Goal: Information Seeking & Learning: Understand process/instructions

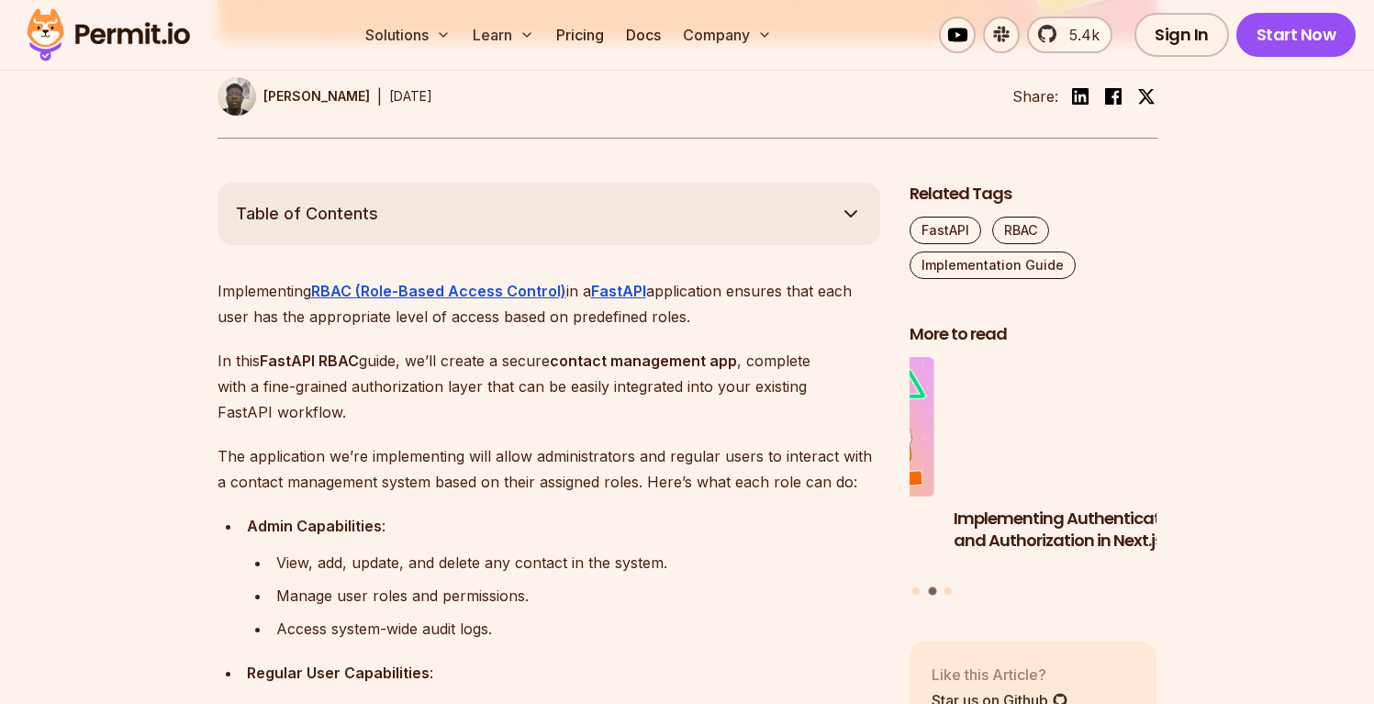
scroll to position [803, 0]
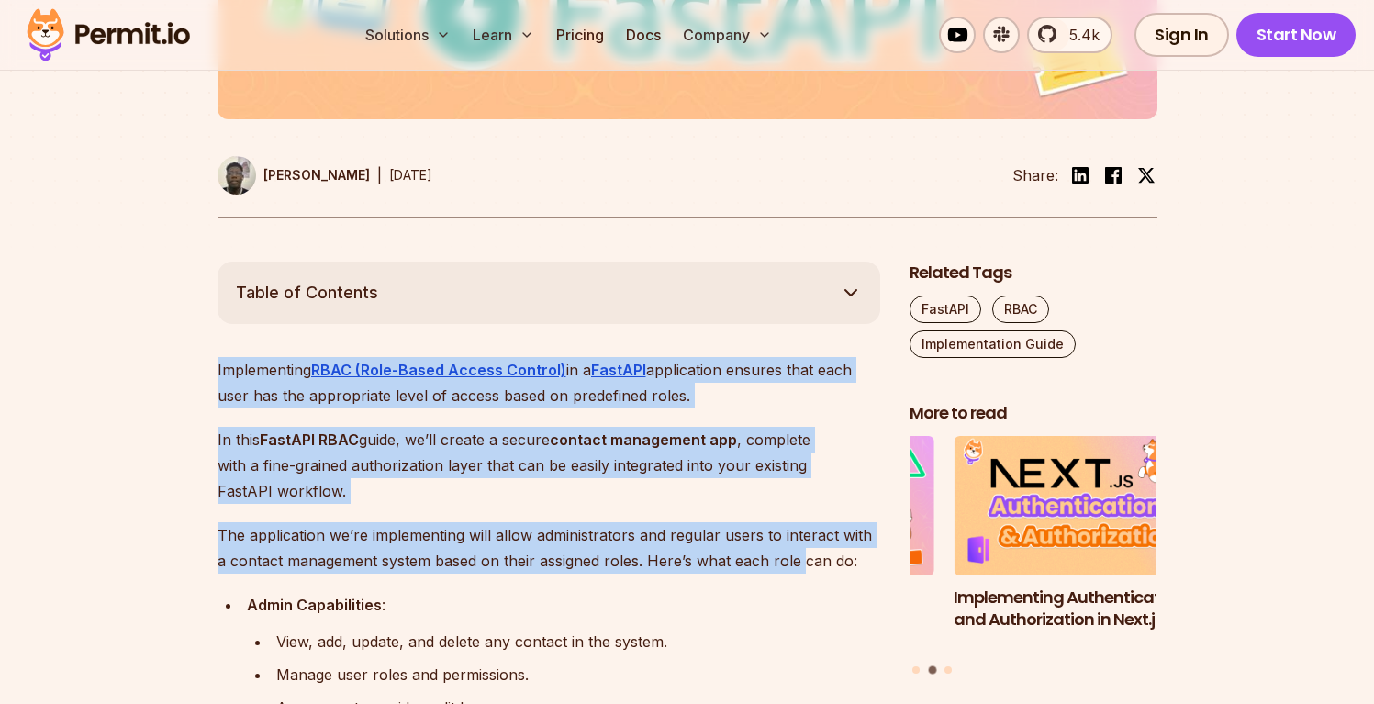
drag, startPoint x: 729, startPoint y: 340, endPoint x: 792, endPoint y: 556, distance: 225.7
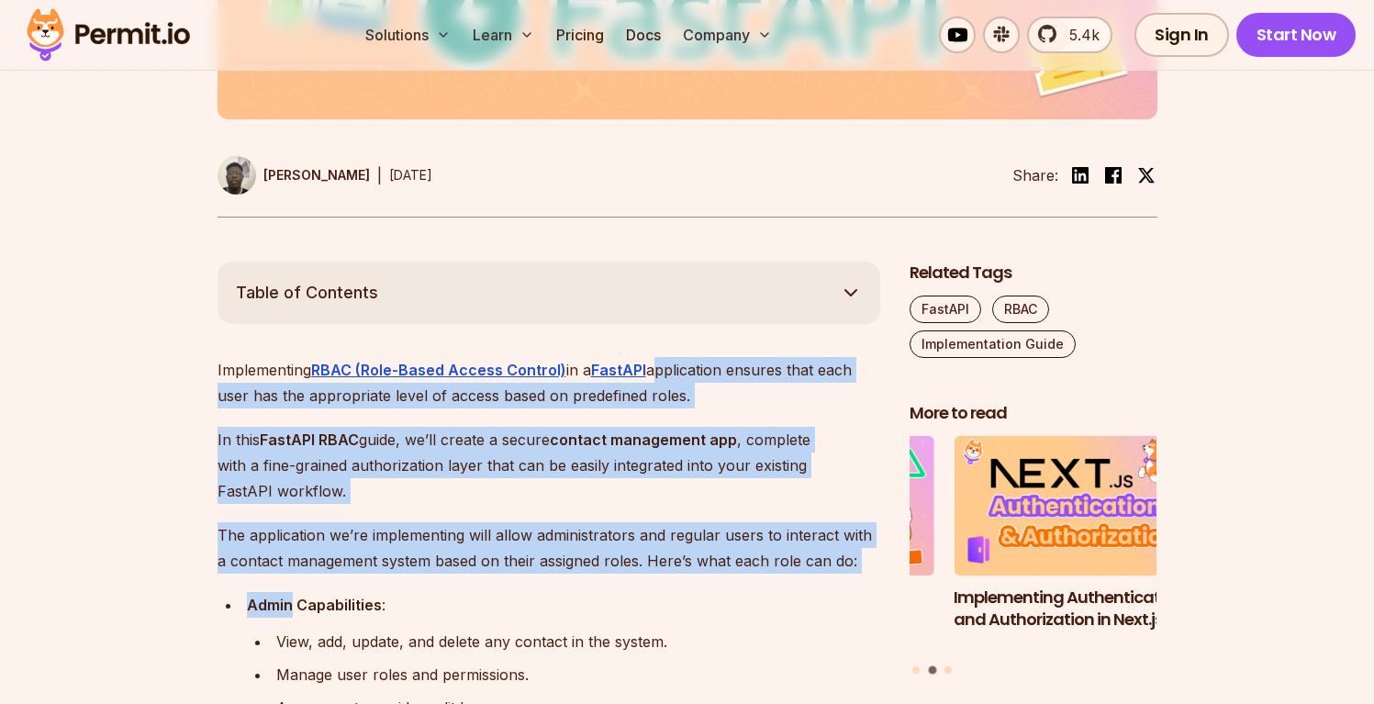
drag, startPoint x: 785, startPoint y: 581, endPoint x: 721, endPoint y: 380, distance: 211.1
click at [721, 380] on p "Implementing RBAC (Role-Based Access Control) in a FastAPI application ensures …" at bounding box center [549, 382] width 663 height 51
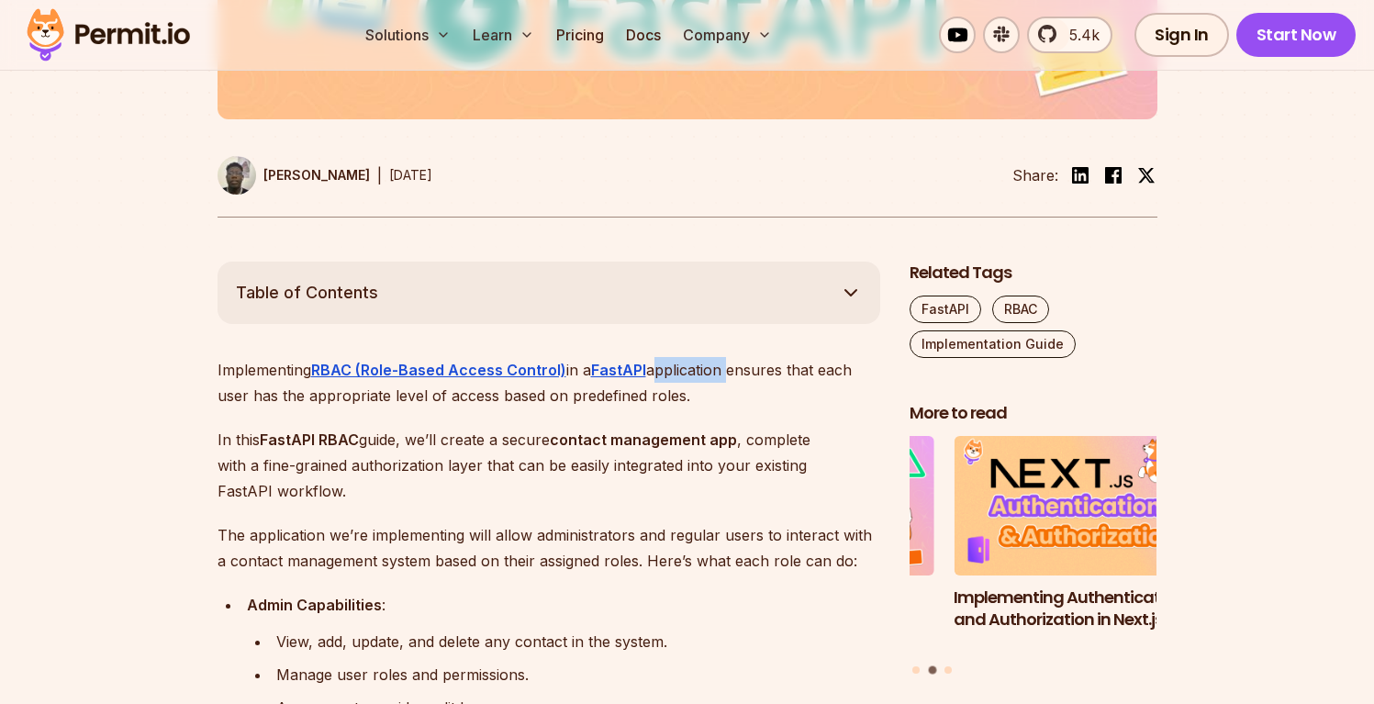
click at [721, 380] on p "Implementing RBAC (Role-Based Access Control) in a FastAPI application ensures …" at bounding box center [549, 382] width 663 height 51
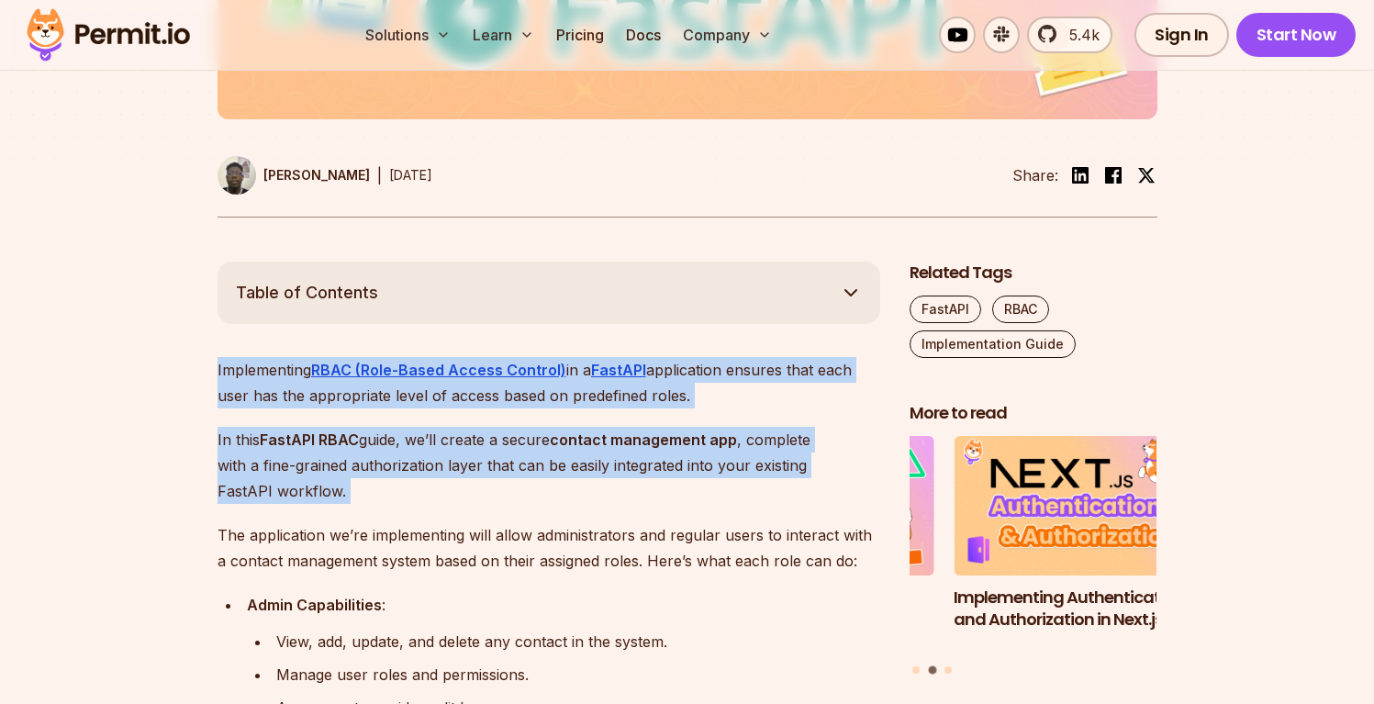
drag, startPoint x: 721, startPoint y: 380, endPoint x: 721, endPoint y: 521, distance: 141.4
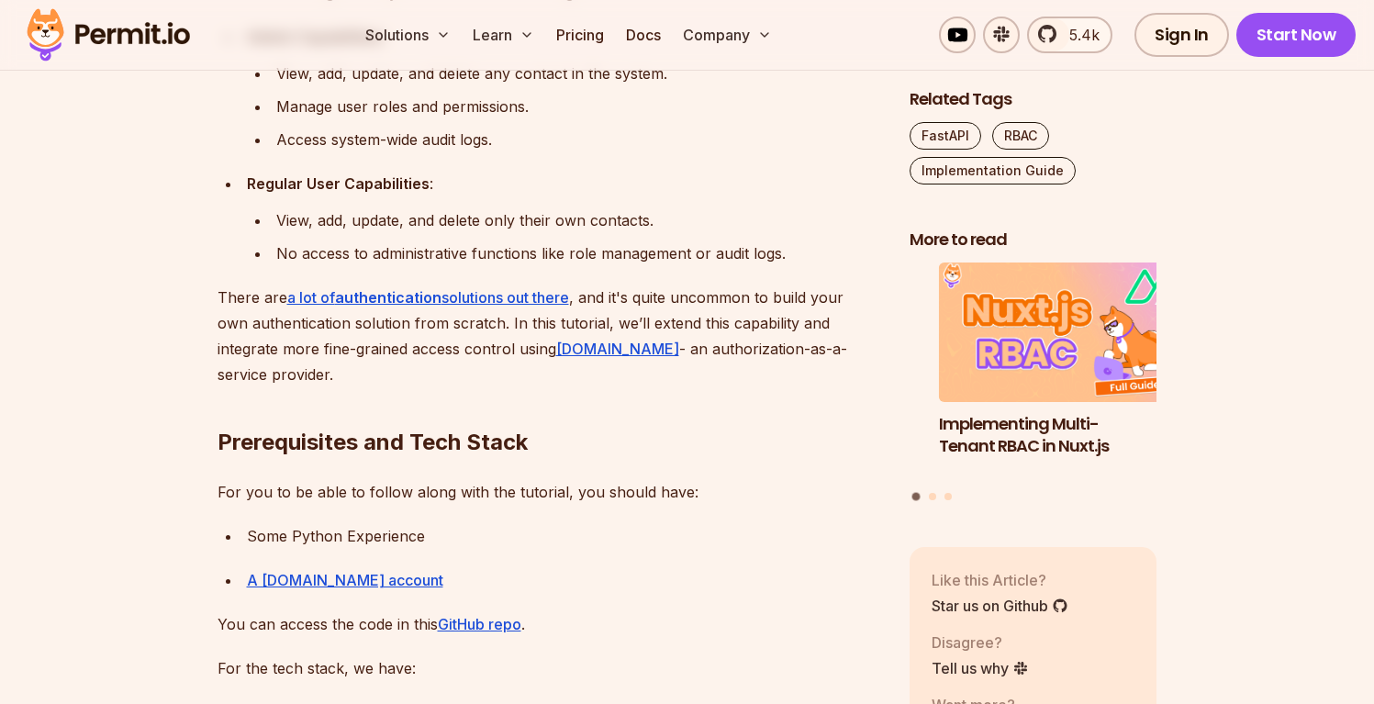
scroll to position [1827, 0]
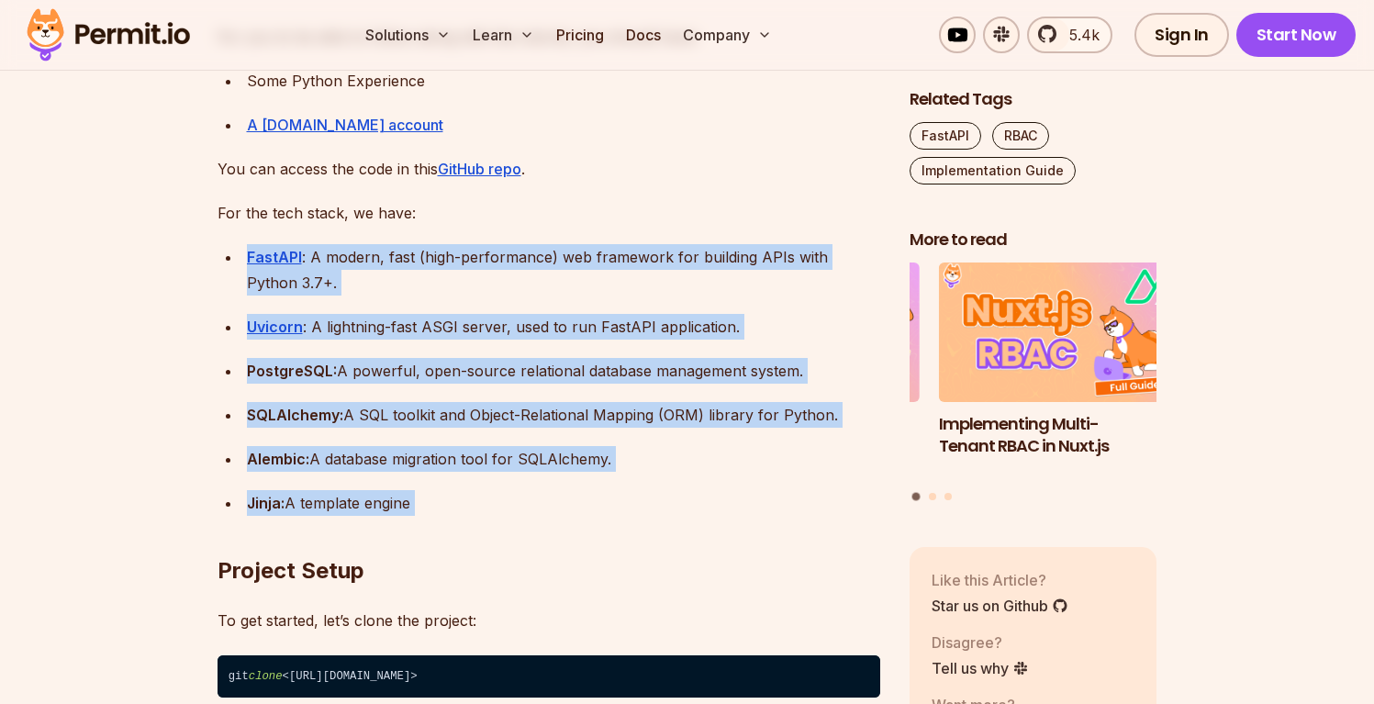
drag, startPoint x: 661, startPoint y: 204, endPoint x: 677, endPoint y: 515, distance: 311.6
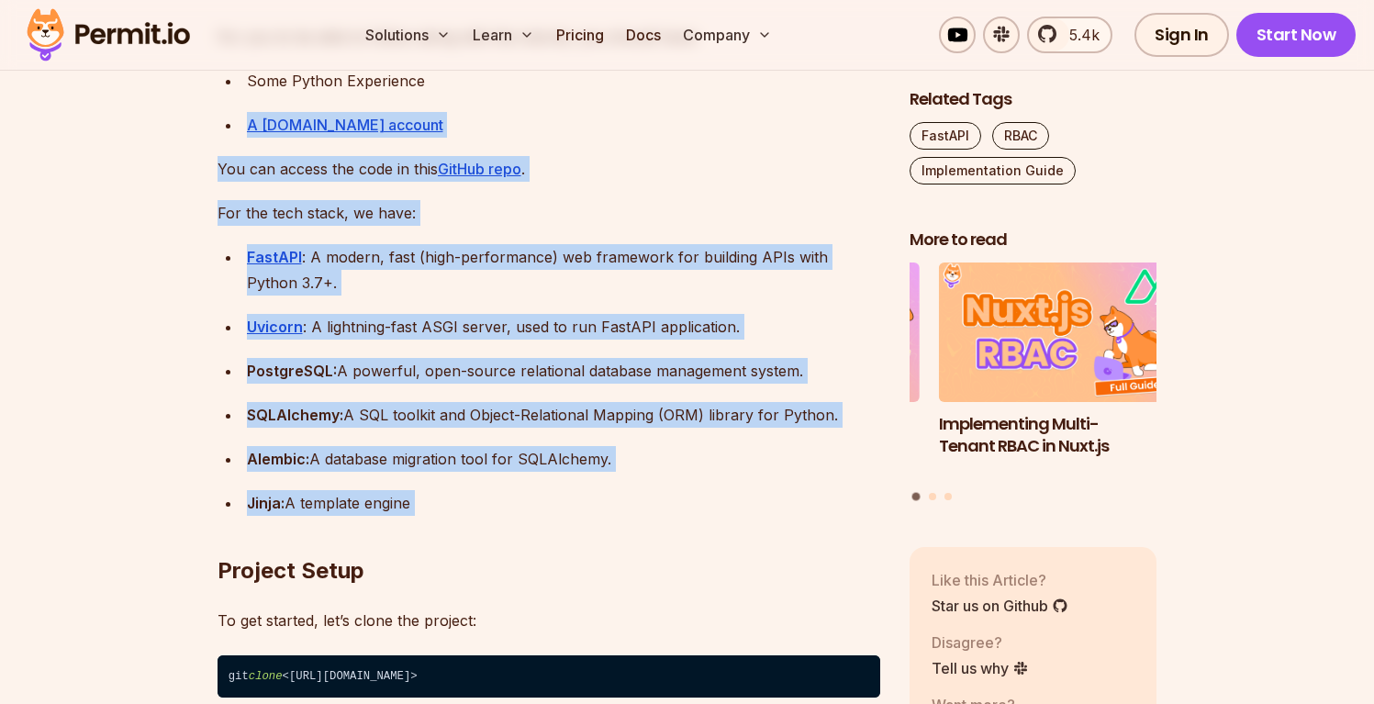
drag, startPoint x: 677, startPoint y: 515, endPoint x: 651, endPoint y: 108, distance: 407.5
drag, startPoint x: 651, startPoint y: 108, endPoint x: 641, endPoint y: 536, distance: 427.9
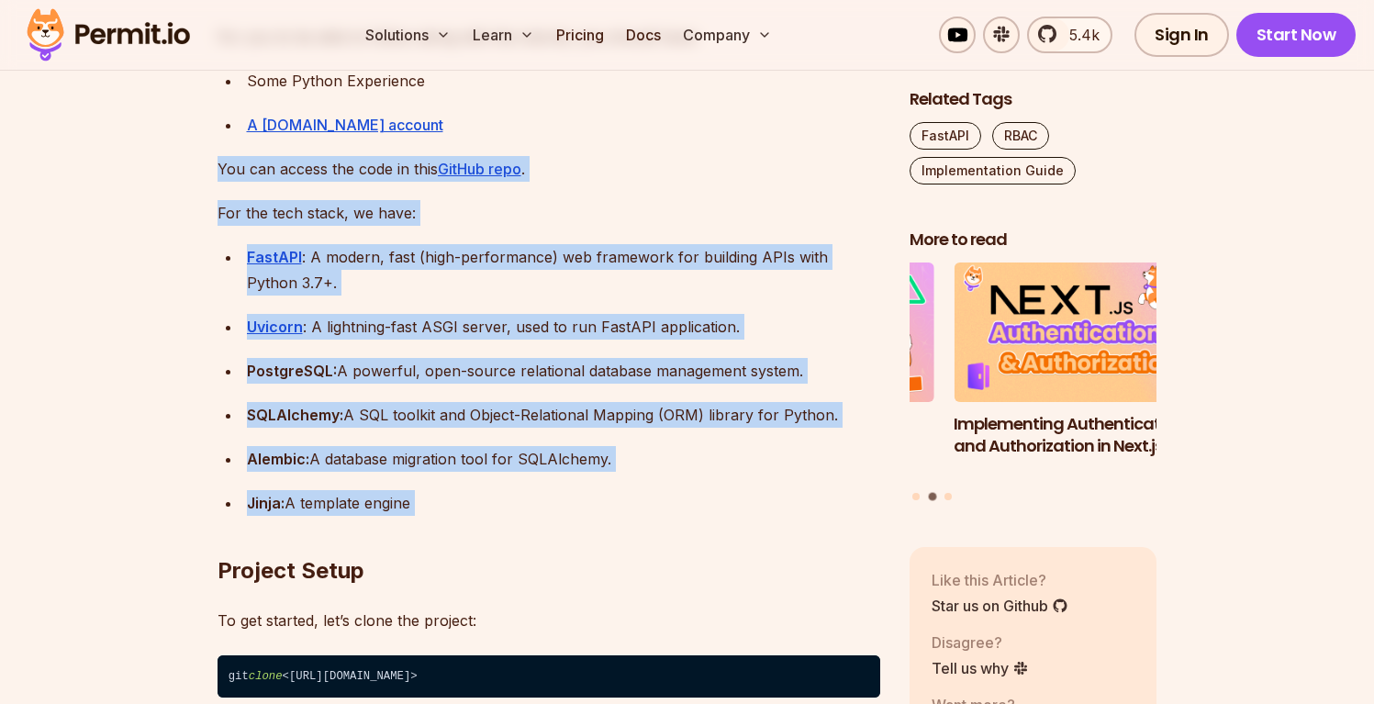
drag, startPoint x: 641, startPoint y: 536, endPoint x: 640, endPoint y: 149, distance: 387.4
drag, startPoint x: 640, startPoint y: 149, endPoint x: 647, endPoint y: 498, distance: 349.8
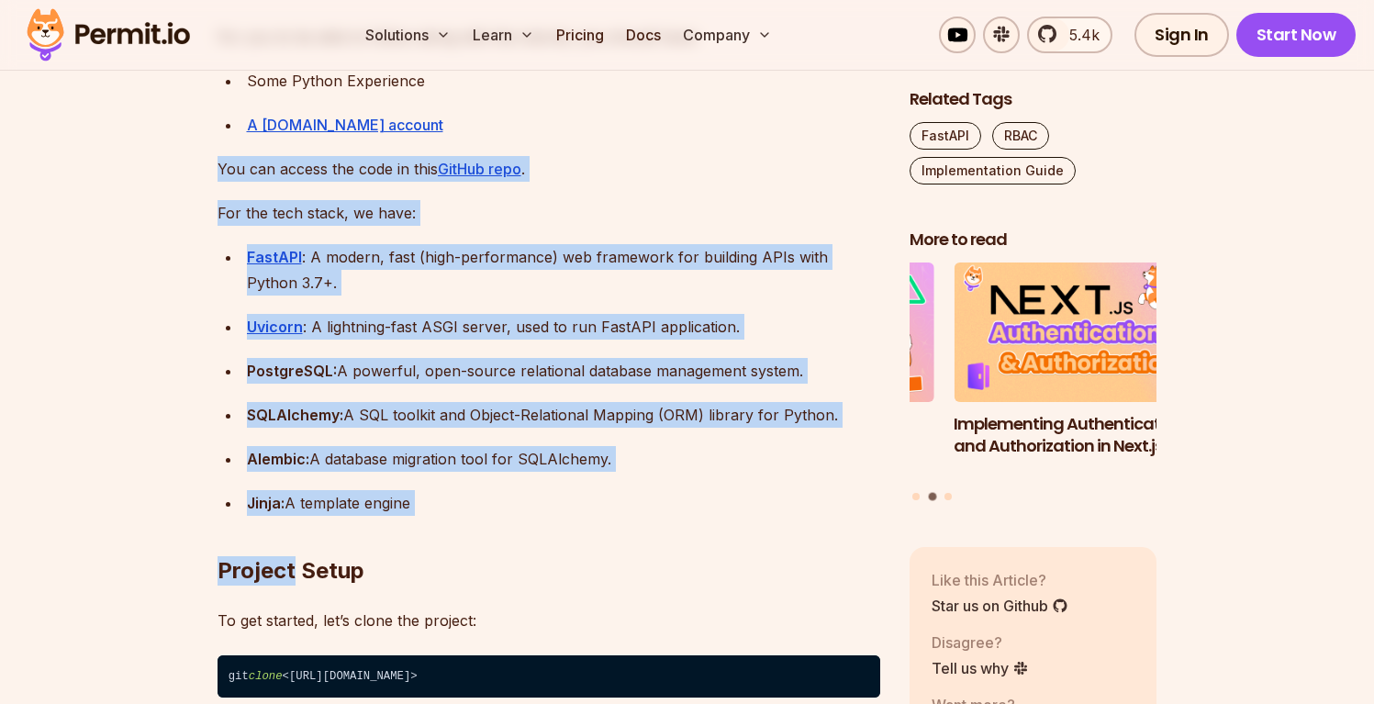
click at [647, 498] on h2 "Project Setup" at bounding box center [549, 534] width 663 height 103
drag, startPoint x: 647, startPoint y: 498, endPoint x: 647, endPoint y: 141, distance: 357.1
drag, startPoint x: 647, startPoint y: 141, endPoint x: 605, endPoint y: 501, distance: 362.3
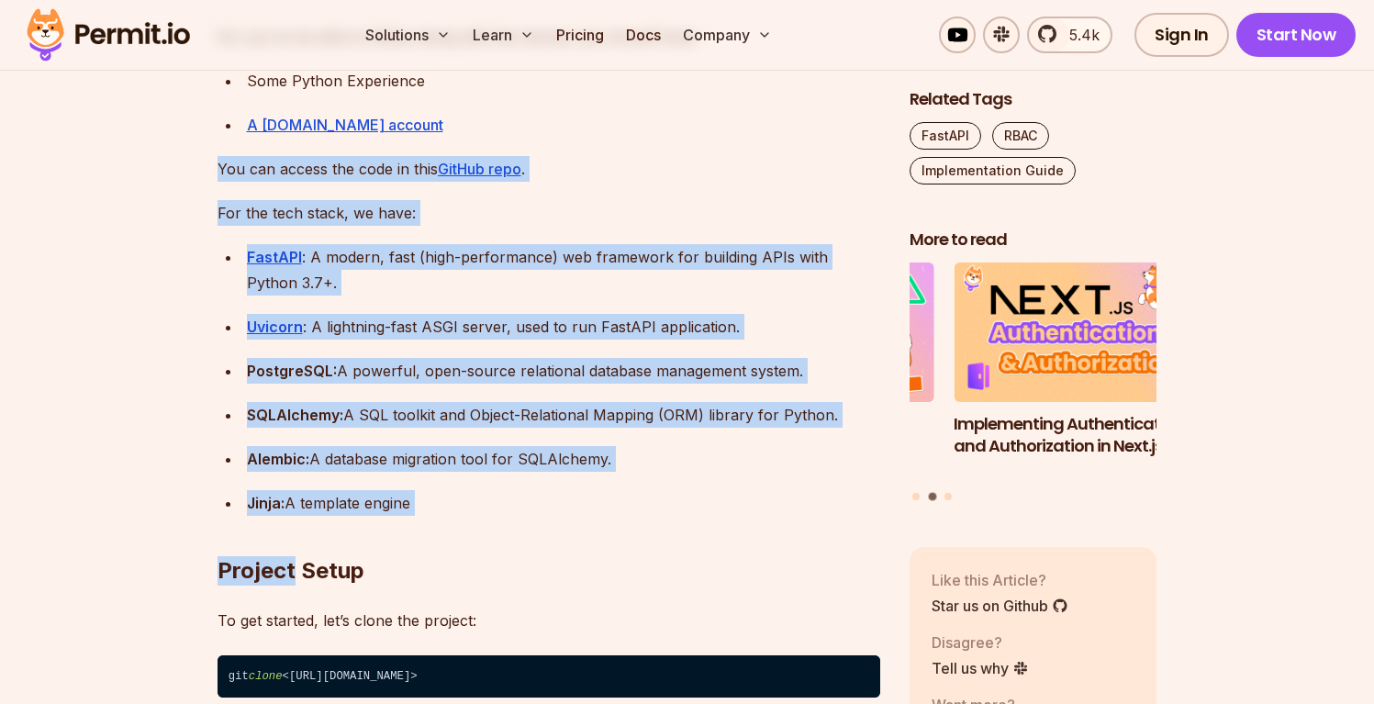
click at [605, 501] on h2 "Project Setup" at bounding box center [549, 534] width 663 height 103
drag, startPoint x: 605, startPoint y: 493, endPoint x: 600, endPoint y: 135, distance: 358.0
click at [600, 135] on div "A [DOMAIN_NAME] account" at bounding box center [563, 125] width 633 height 26
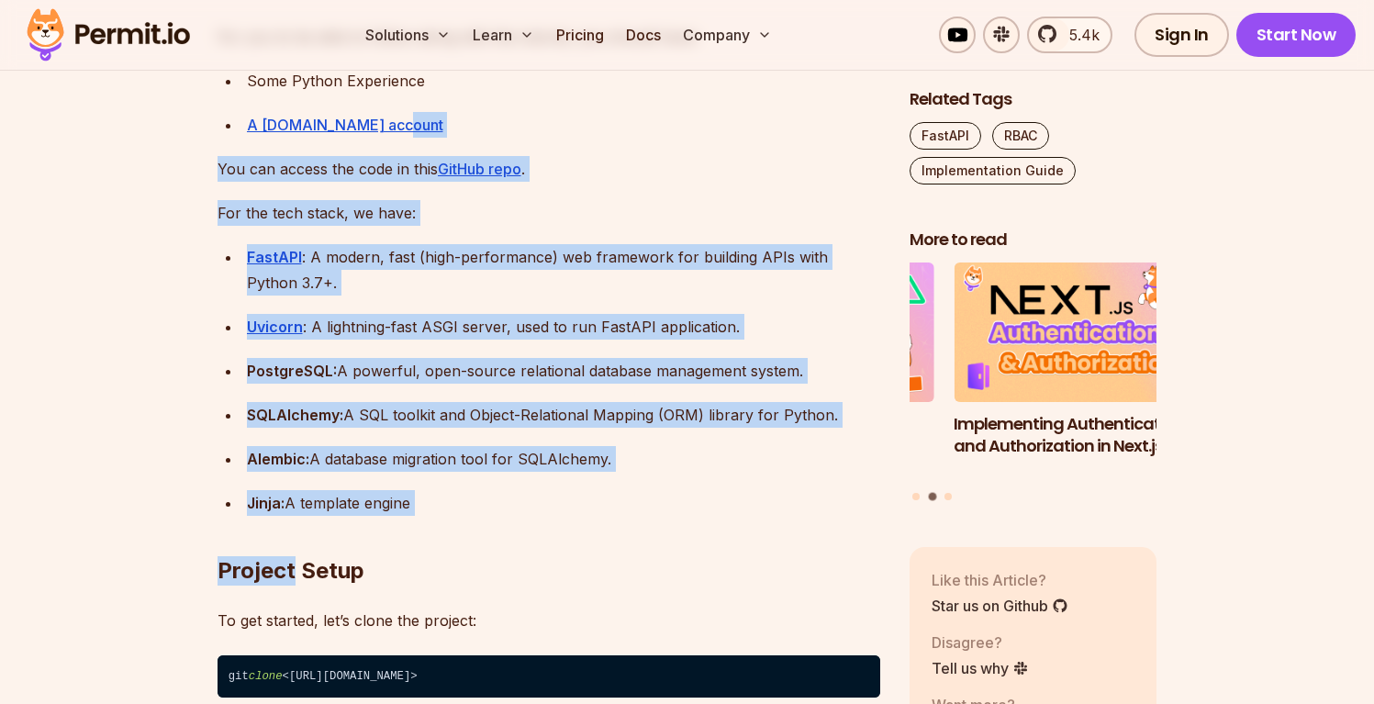
drag, startPoint x: 600, startPoint y: 135, endPoint x: 592, endPoint y: 520, distance: 384.7
click at [592, 520] on h2 "Project Setup" at bounding box center [549, 534] width 663 height 103
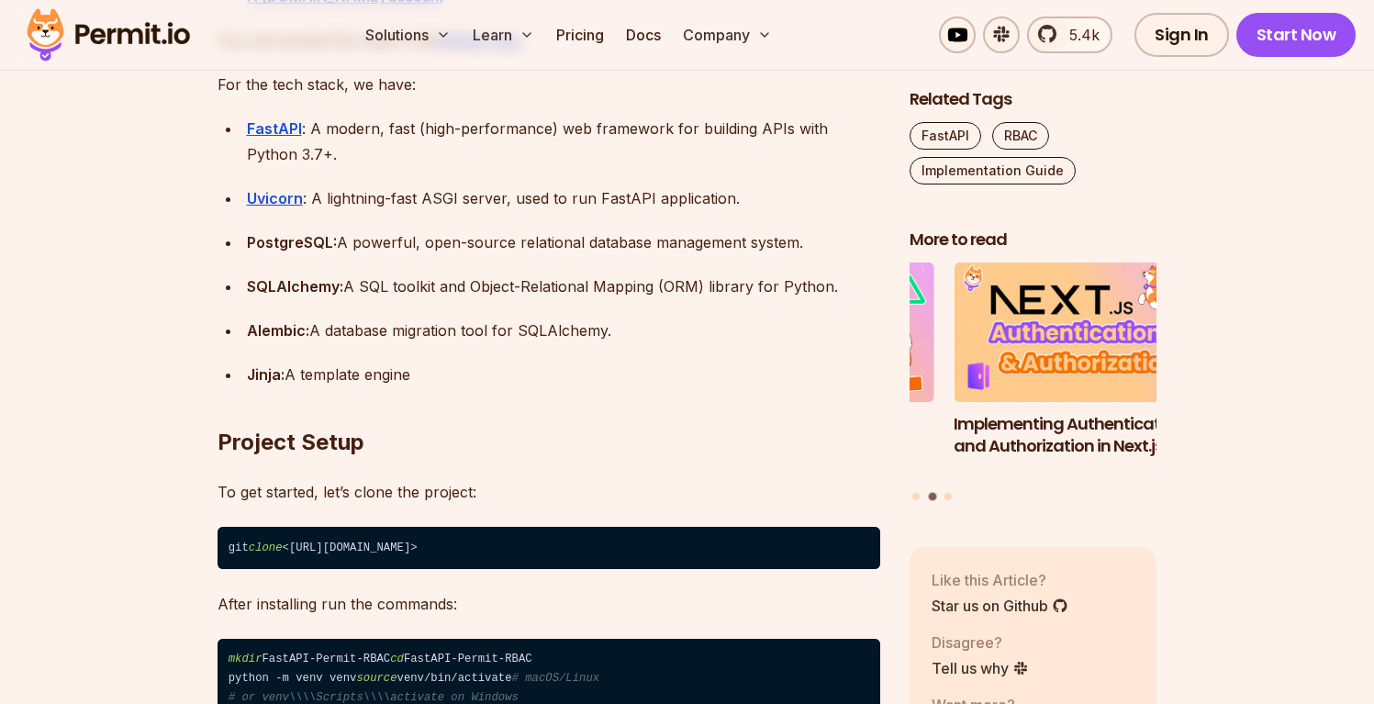
scroll to position [2042, 0]
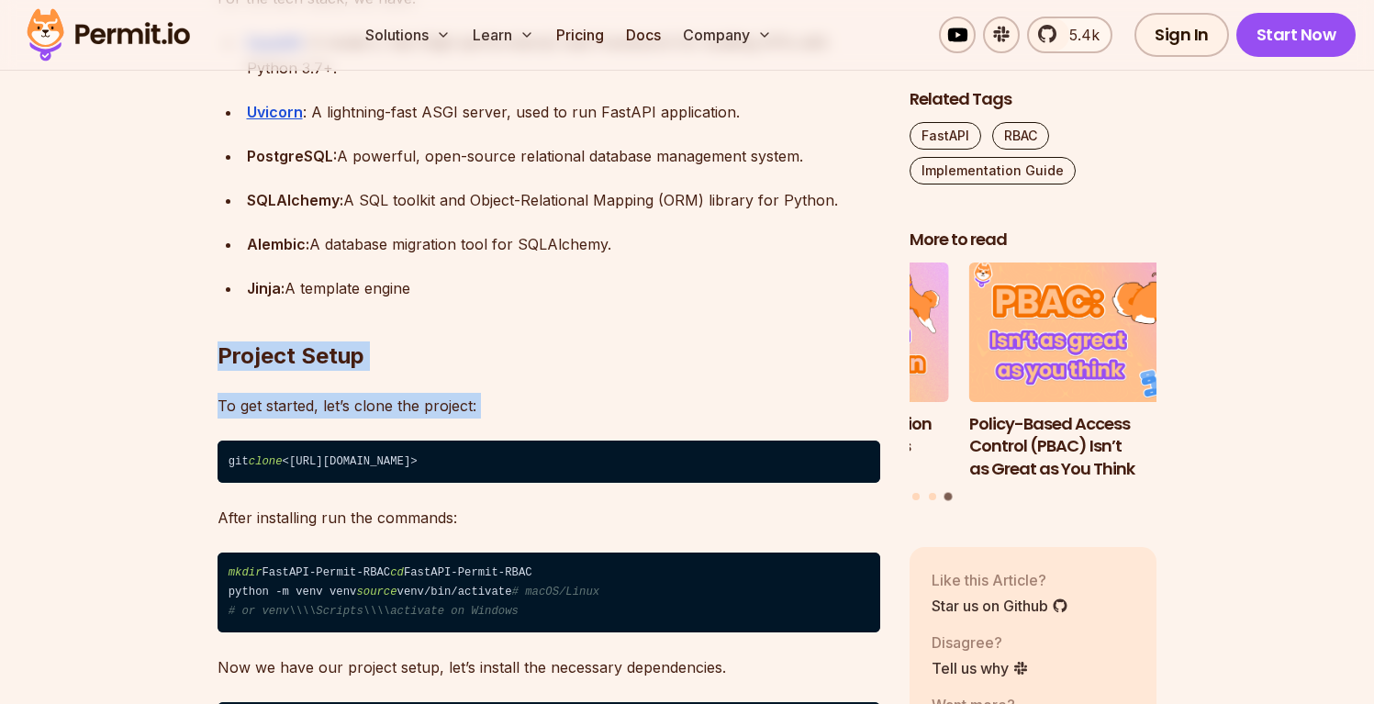
drag, startPoint x: 540, startPoint y: 382, endPoint x: 540, endPoint y: 253, distance: 128.5
click at [540, 253] on div "Alembic: A database migration tool for SQLAlchemy." at bounding box center [563, 244] width 633 height 26
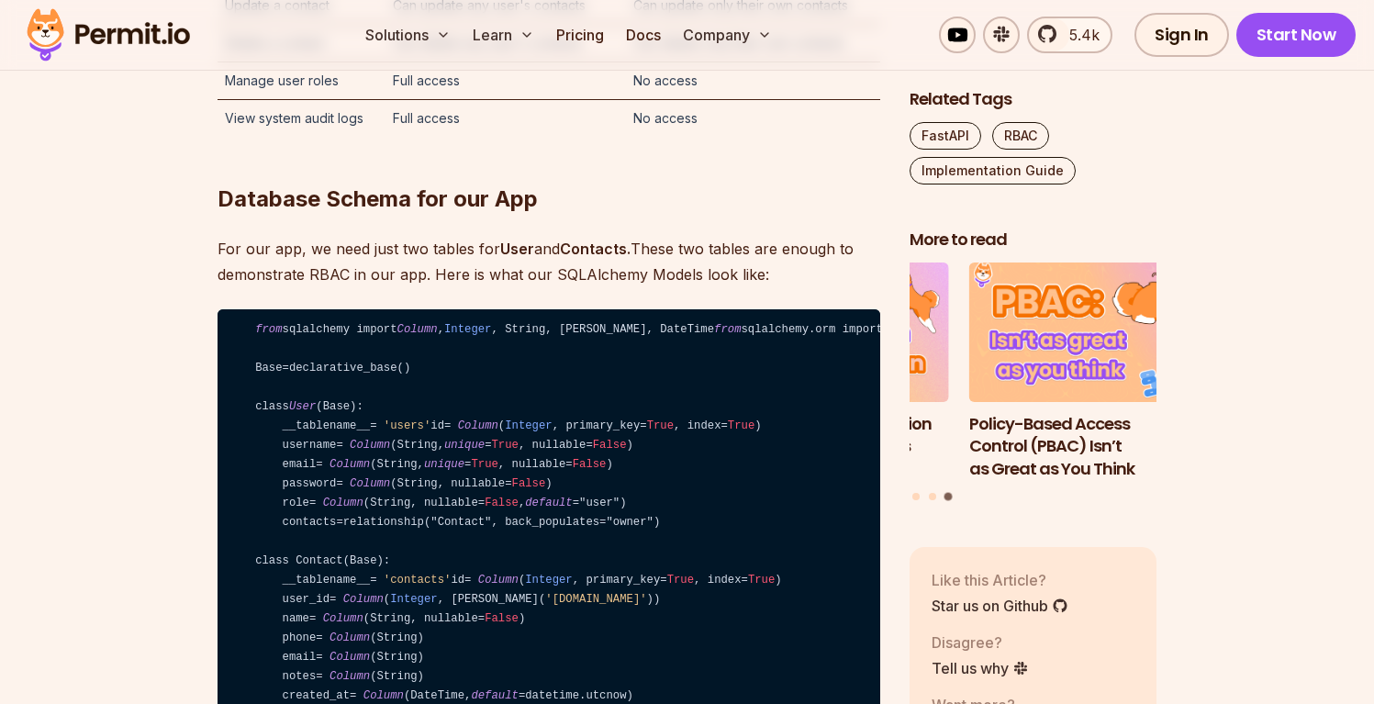
scroll to position [4683, 0]
